Goal: Information Seeking & Learning: Learn about a topic

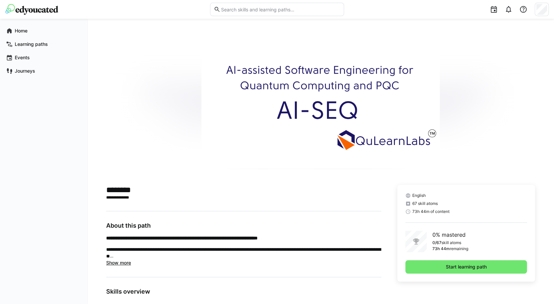
scroll to position [113, 0]
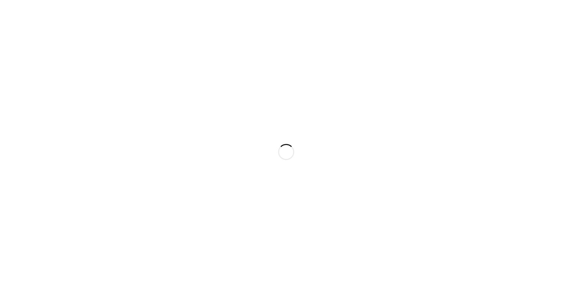
click at [78, 126] on div at bounding box center [286, 152] width 572 height 304
